Goal: Task Accomplishment & Management: Use online tool/utility

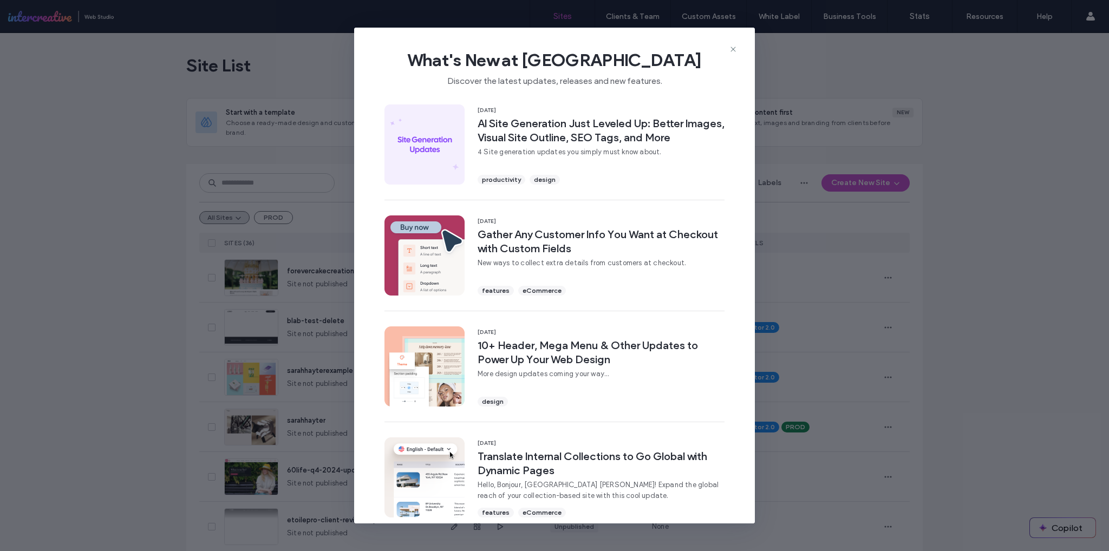
click at [740, 50] on div "What's New at Duda Discover the latest updates, releases and new features." at bounding box center [554, 64] width 401 height 73
click at [736, 50] on icon at bounding box center [733, 49] width 9 height 9
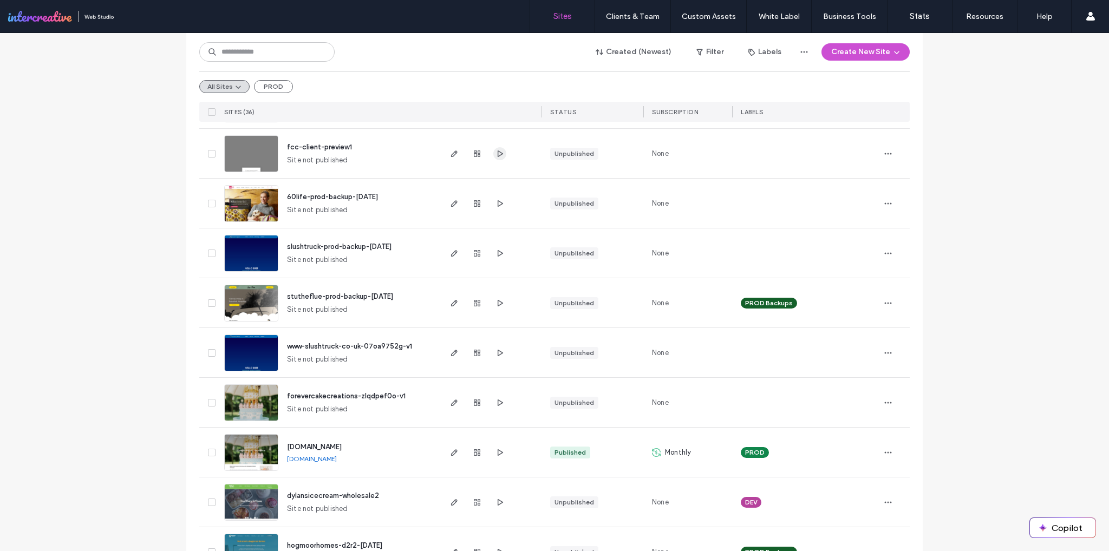
scroll to position [542, 0]
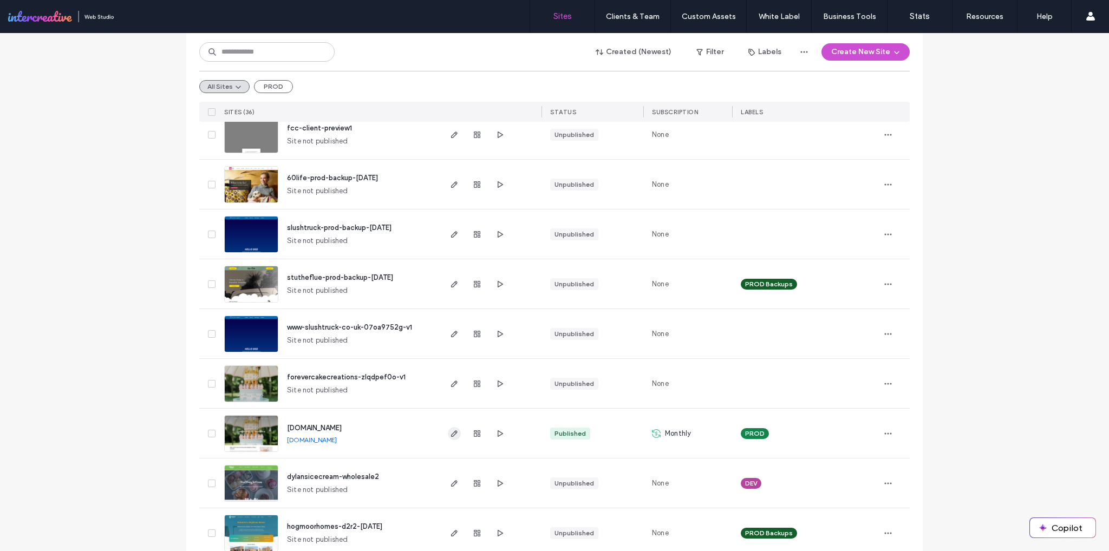
click at [452, 433] on icon "button" at bounding box center [454, 433] width 9 height 9
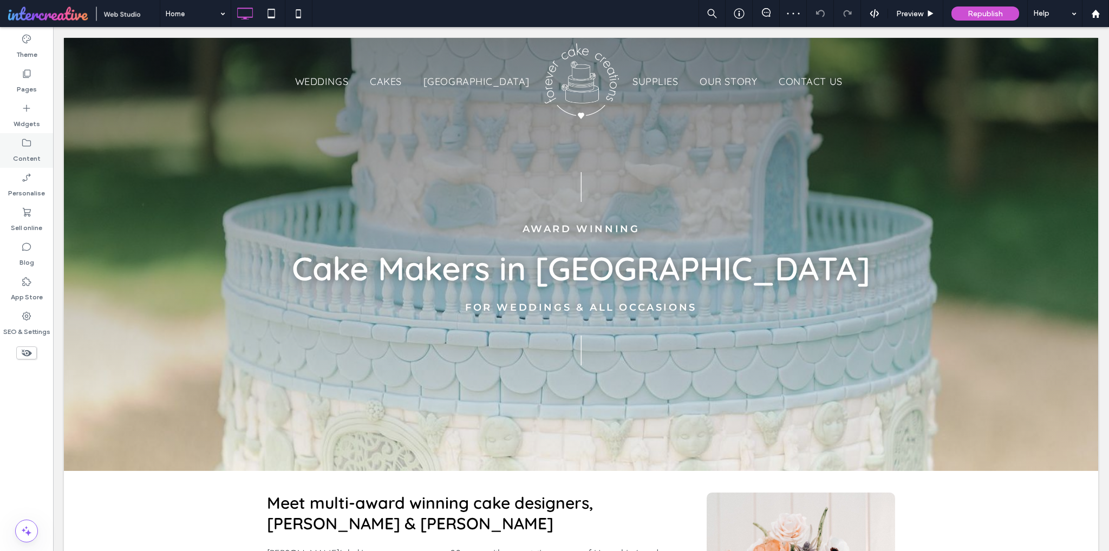
click at [32, 150] on label "Content" at bounding box center [27, 155] width 28 height 15
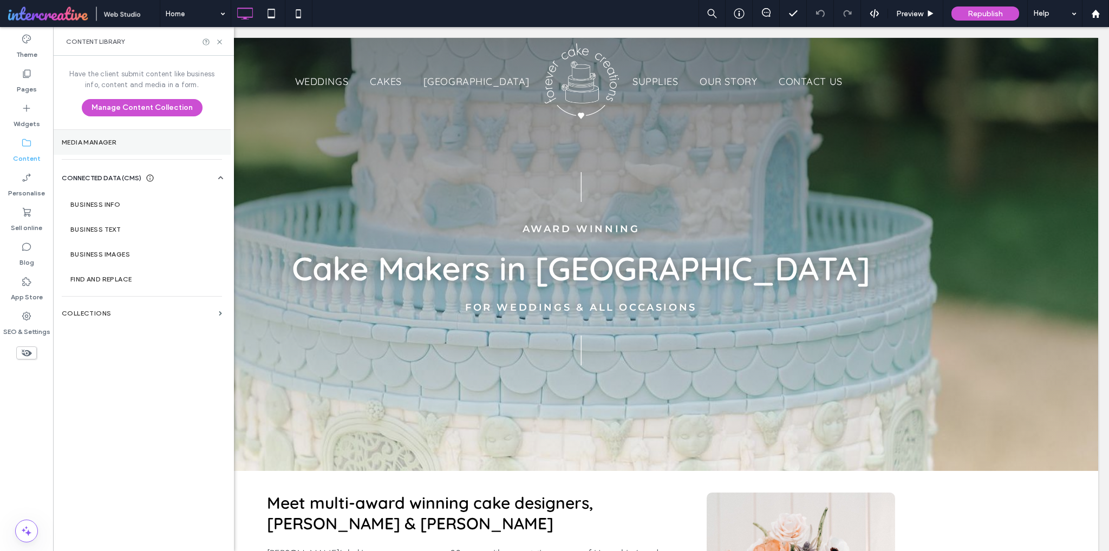
click at [95, 145] on label "Media Manager" at bounding box center [142, 143] width 160 height 8
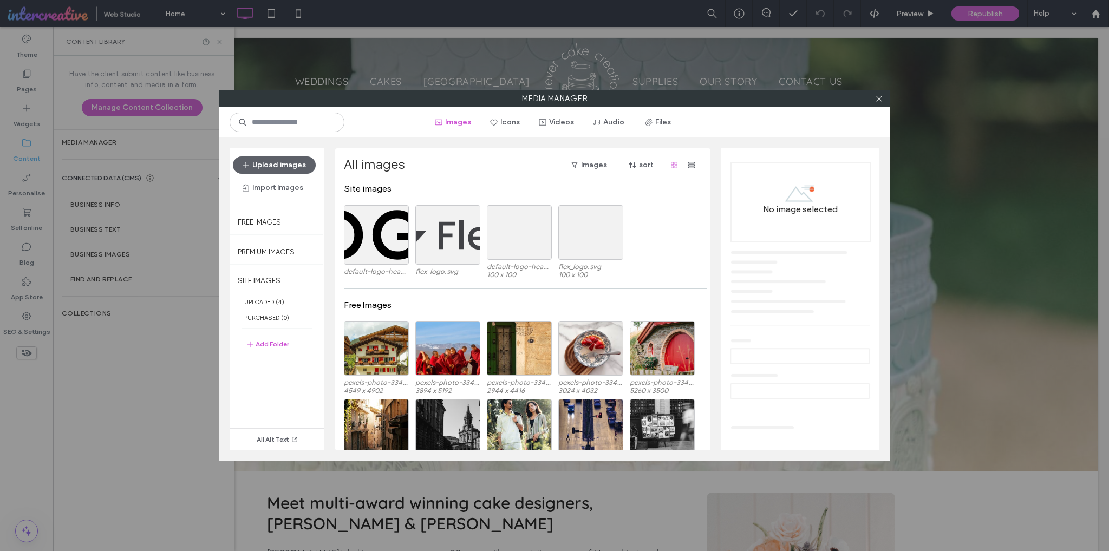
click at [884, 96] on div at bounding box center [879, 98] width 16 height 16
click at [882, 100] on icon at bounding box center [879, 99] width 8 height 8
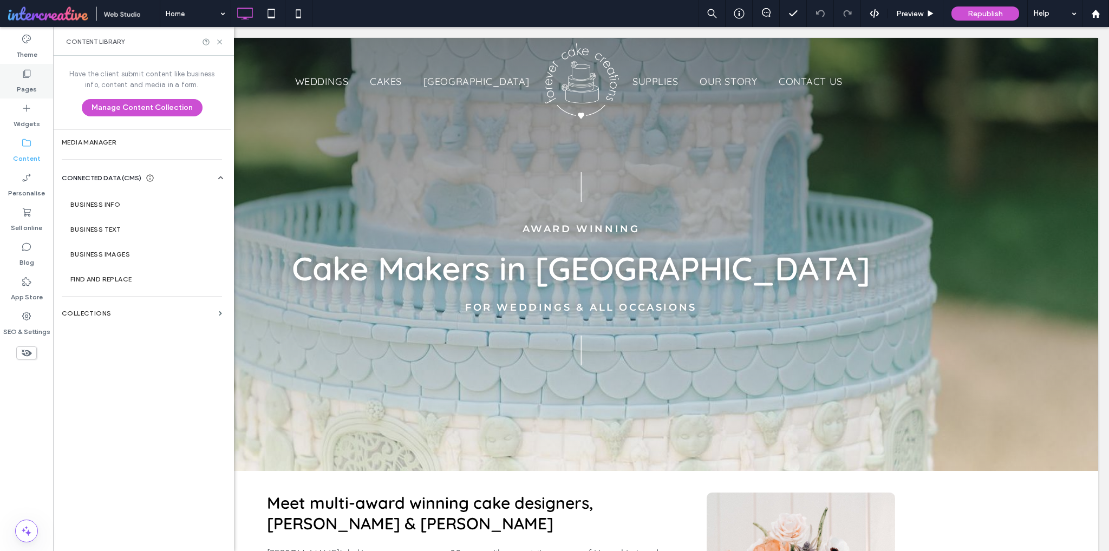
click at [29, 92] on label "Pages" at bounding box center [27, 86] width 20 height 15
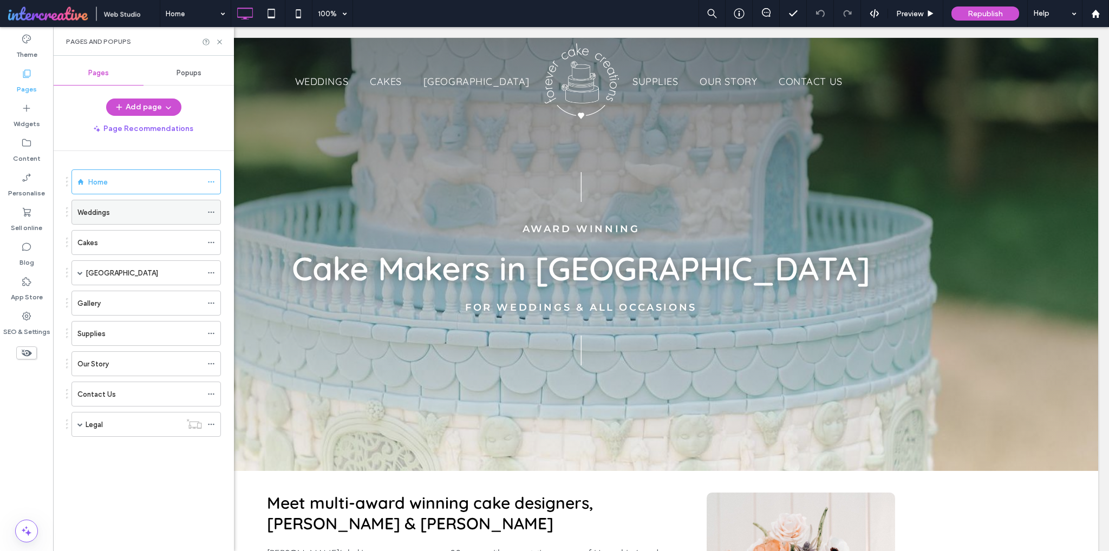
click at [140, 208] on div "Weddings" at bounding box center [139, 212] width 125 height 11
click at [221, 41] on icon at bounding box center [220, 42] width 8 height 8
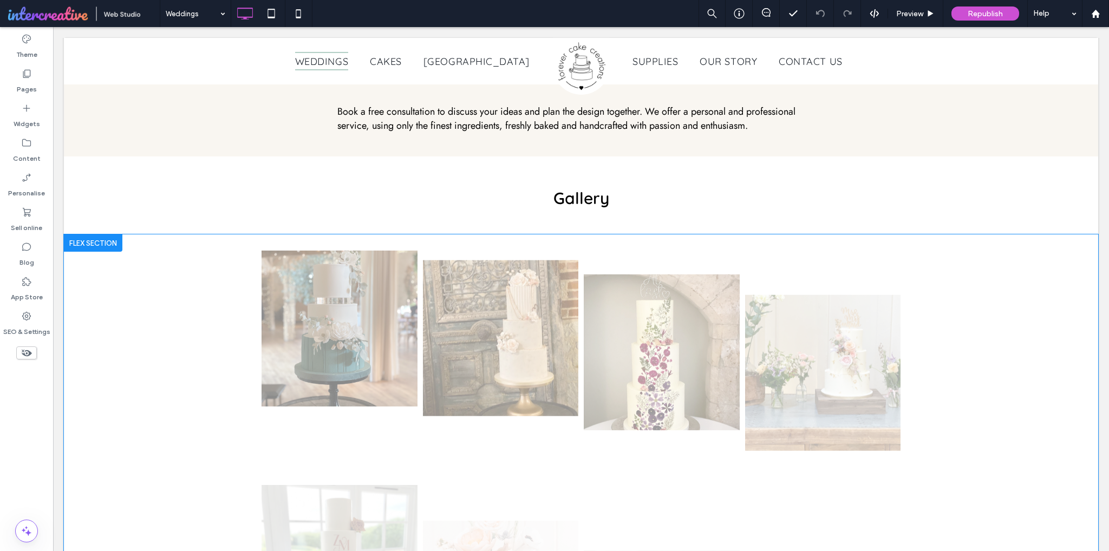
scroll to position [704, 0]
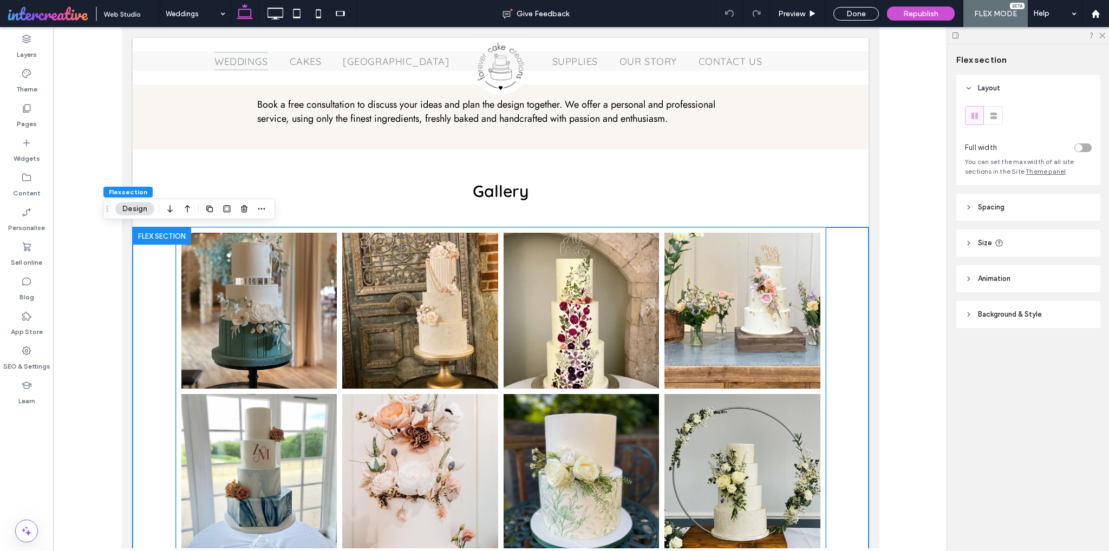
click at [315, 318] on link at bounding box center [258, 310] width 165 height 165
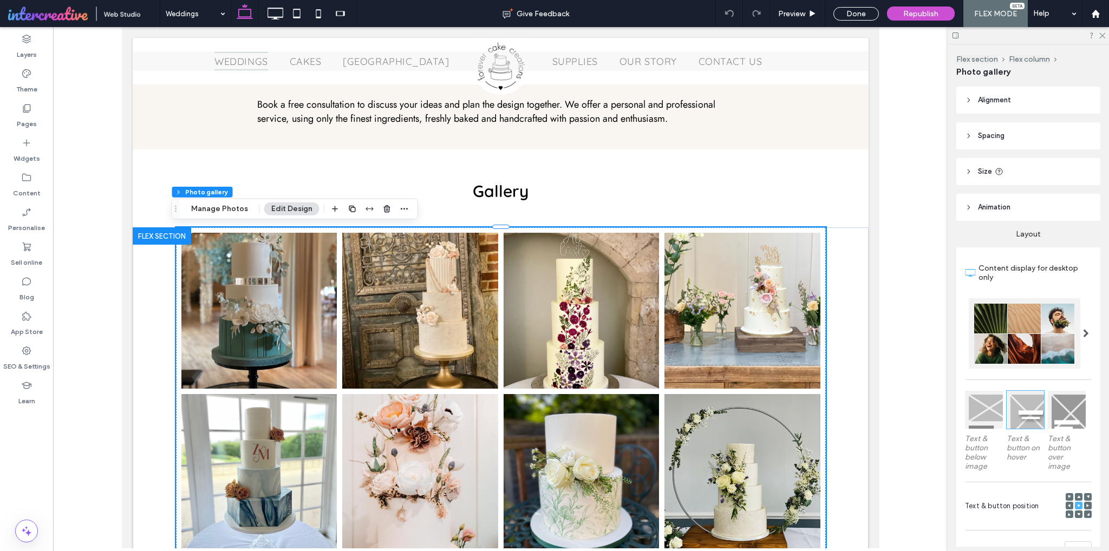
click at [315, 318] on link at bounding box center [258, 310] width 165 height 165
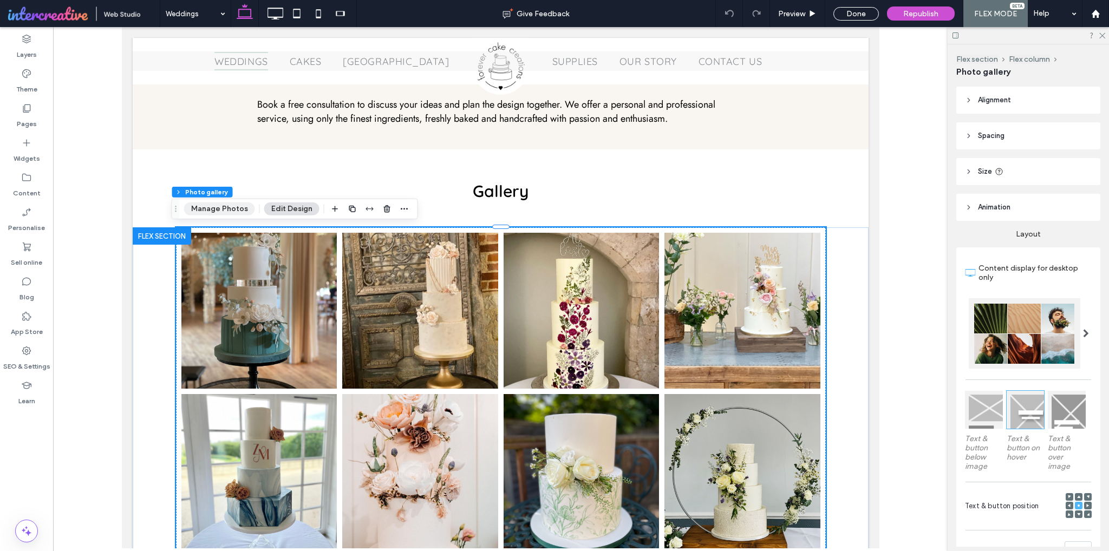
click at [236, 211] on button "Manage Photos" at bounding box center [219, 209] width 71 height 13
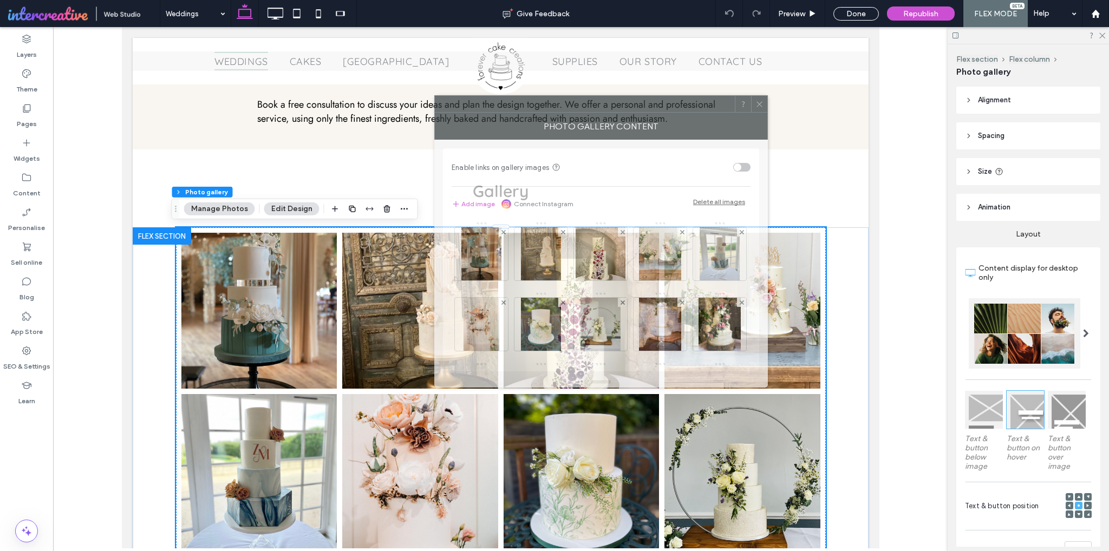
drag, startPoint x: 867, startPoint y: 139, endPoint x: 492, endPoint y: 104, distance: 375.9
click at [492, 104] on div at bounding box center [585, 104] width 300 height 16
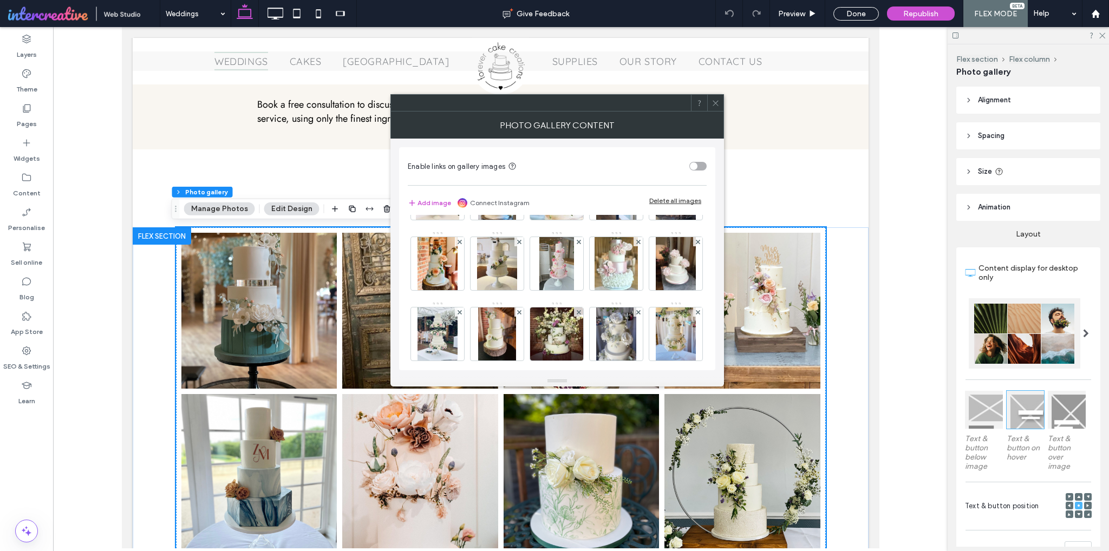
scroll to position [634, 0]
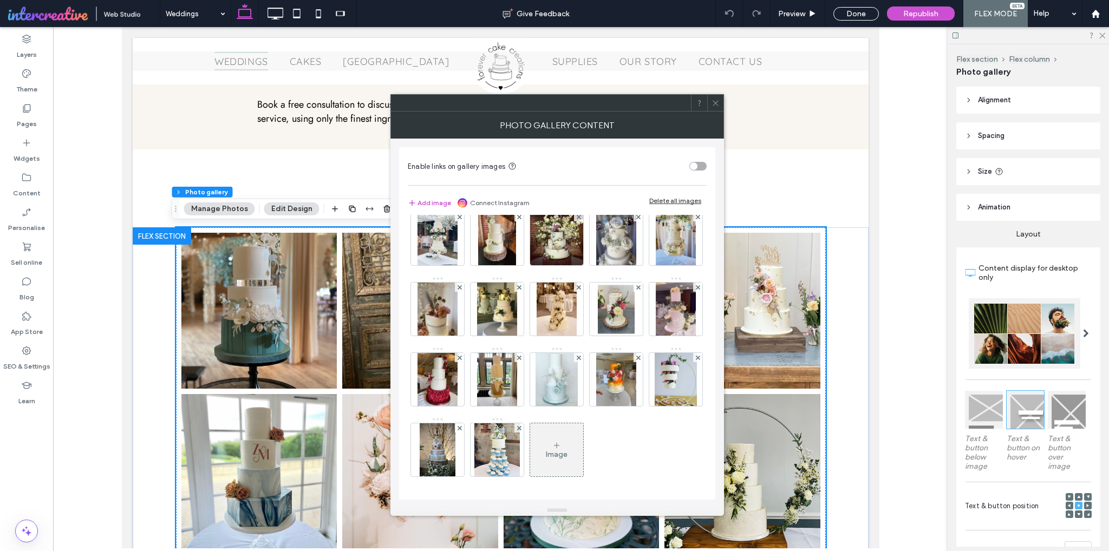
drag, startPoint x: 557, startPoint y: 382, endPoint x: 569, endPoint y: 525, distance: 143.5
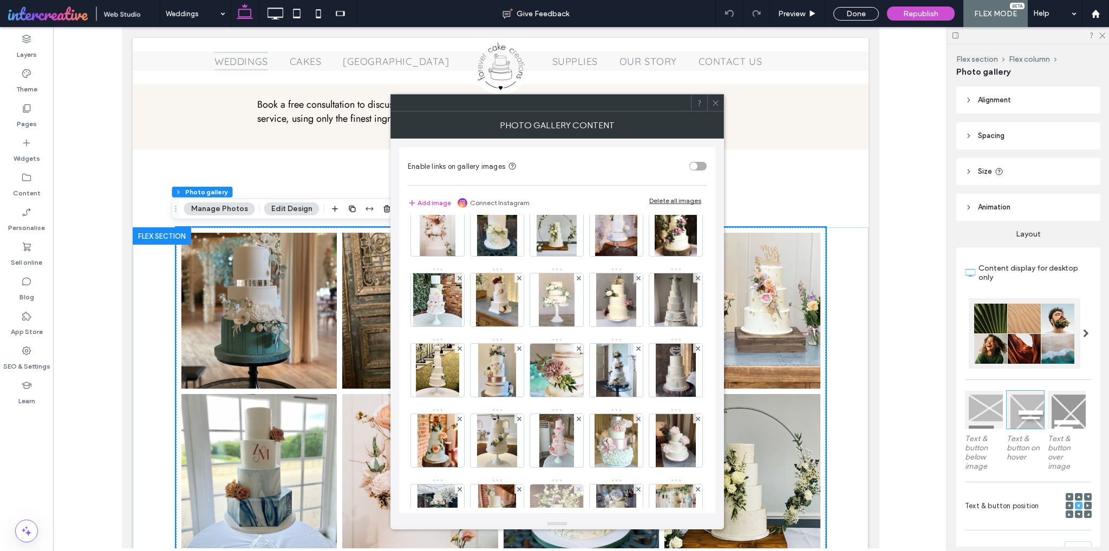
scroll to position [0, 0]
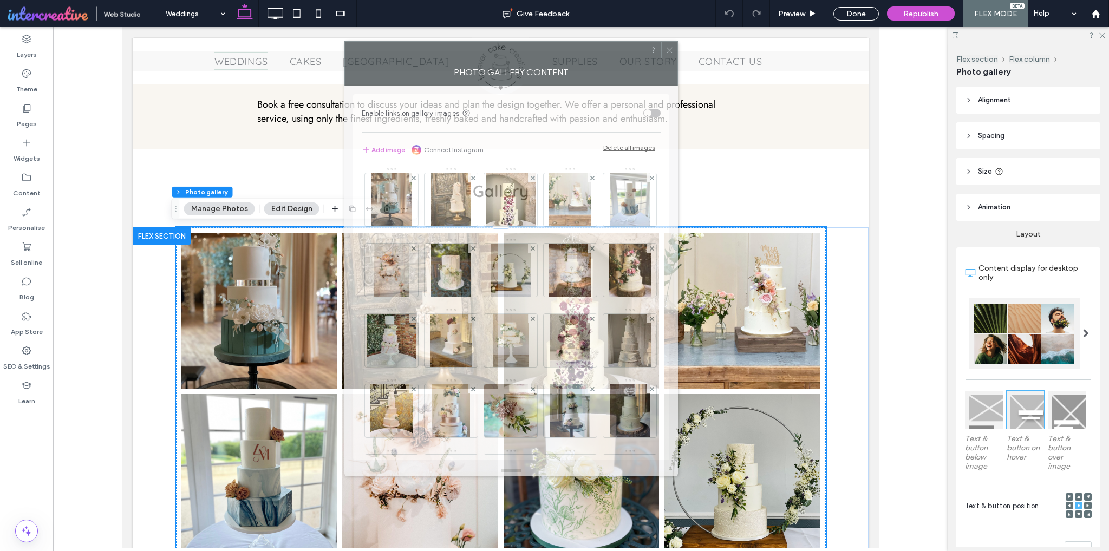
drag, startPoint x: 549, startPoint y: 105, endPoint x: 502, endPoint y: 51, distance: 70.6
click at [502, 49] on div at bounding box center [495, 50] width 300 height 16
